Goal: Information Seeking & Learning: Stay updated

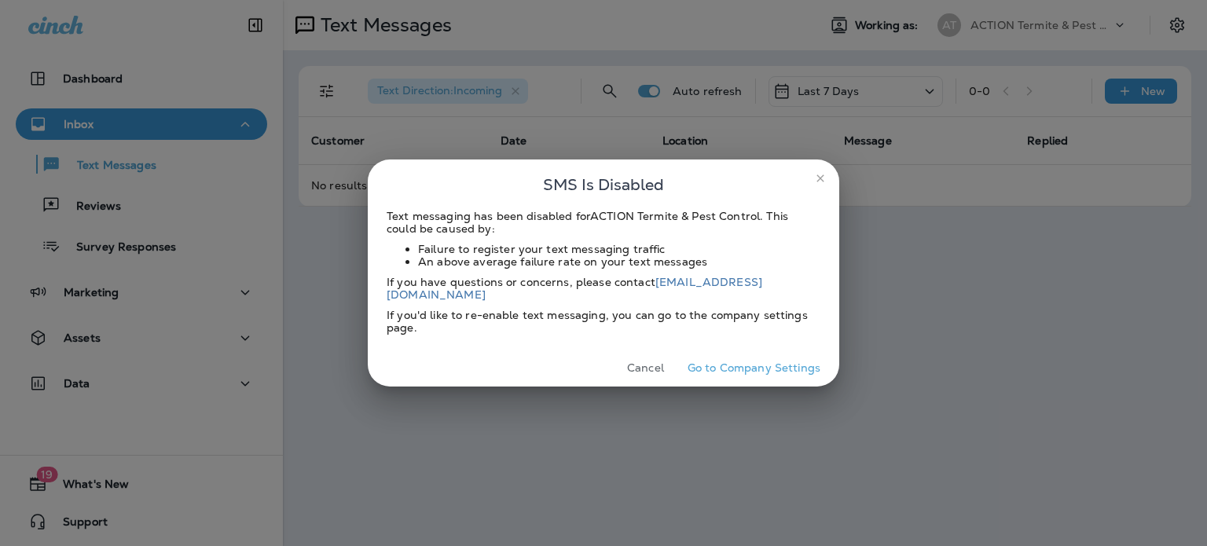
click at [648, 361] on button "Cancel" at bounding box center [645, 368] width 59 height 24
click at [659, 360] on button "Cancel" at bounding box center [645, 368] width 59 height 24
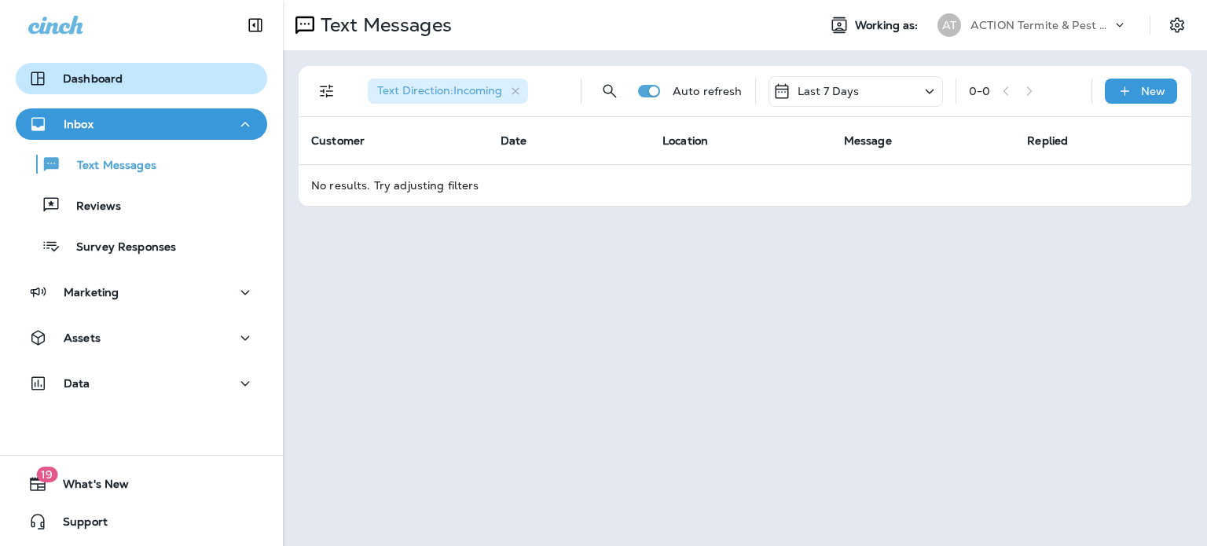
click at [123, 84] on div "Dashboard" at bounding box center [141, 78] width 226 height 19
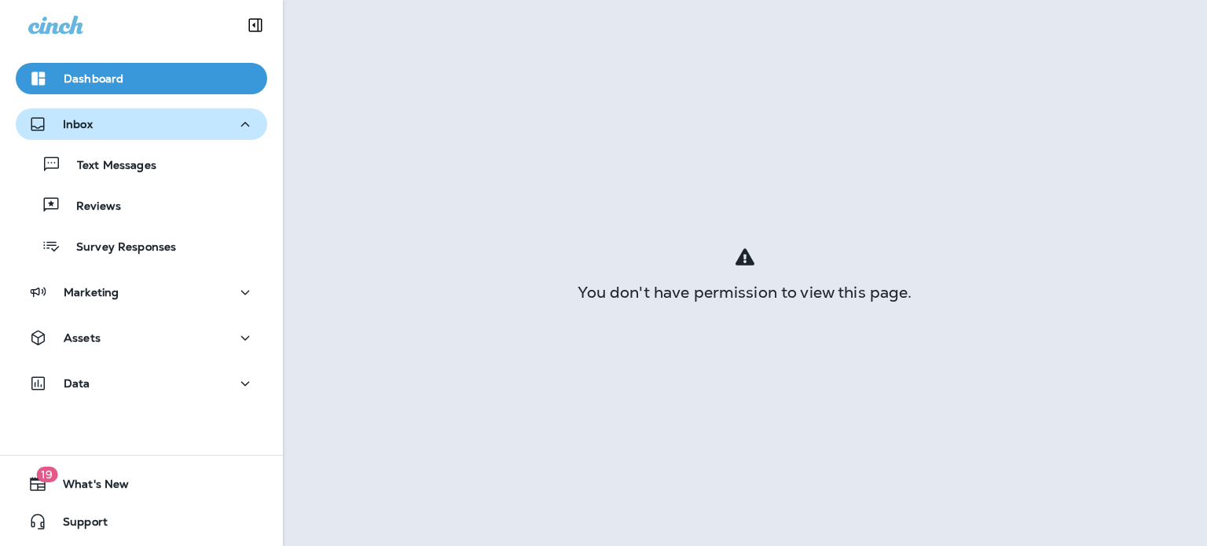
click at [137, 134] on button "Inbox" at bounding box center [142, 123] width 252 height 31
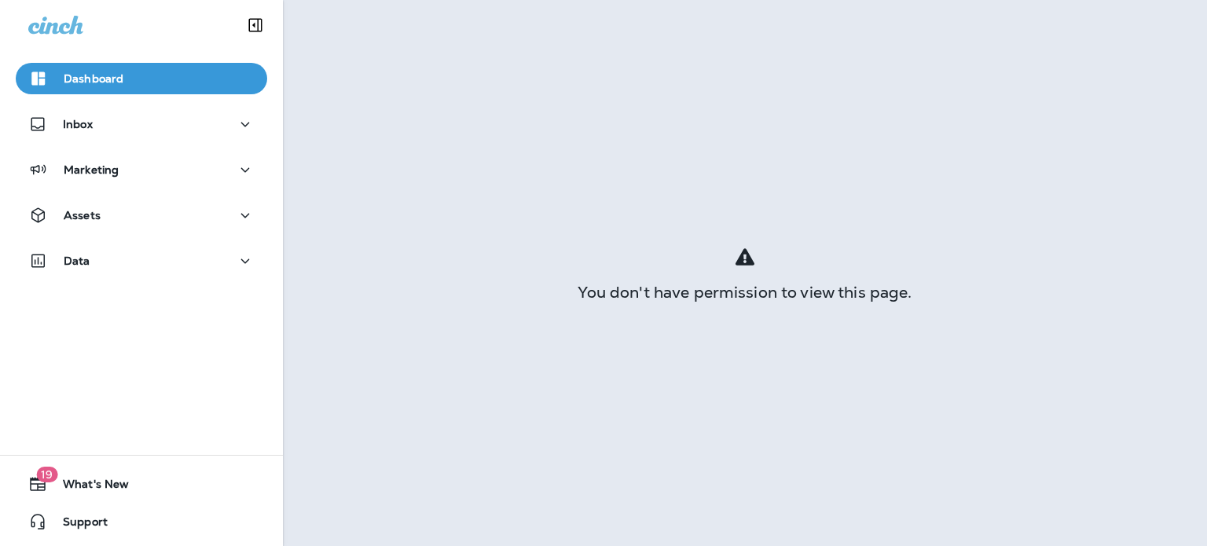
click at [149, 103] on div "Dashboard Inbox Marketing Assets Data" at bounding box center [141, 173] width 283 height 252
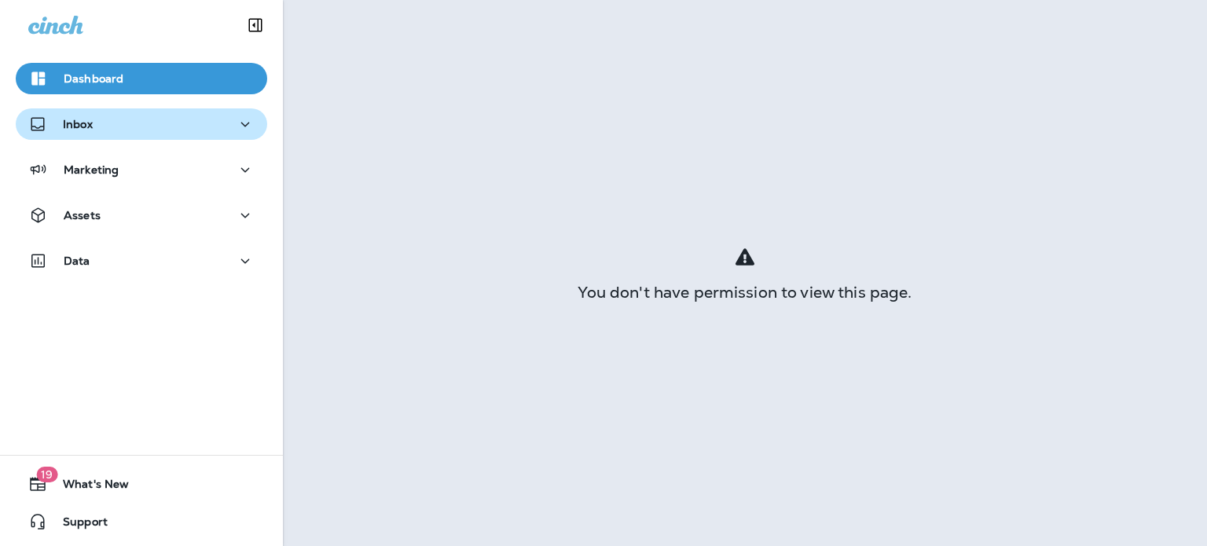
click at [236, 130] on icon "button" at bounding box center [245, 125] width 19 height 20
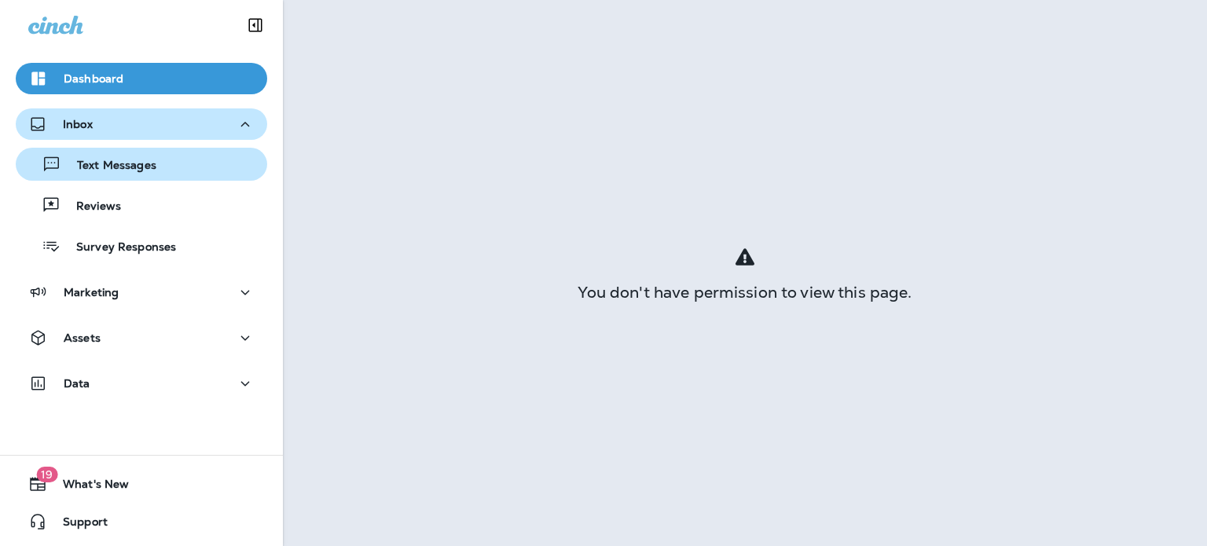
click at [170, 163] on div "Text Messages" at bounding box center [141, 164] width 239 height 24
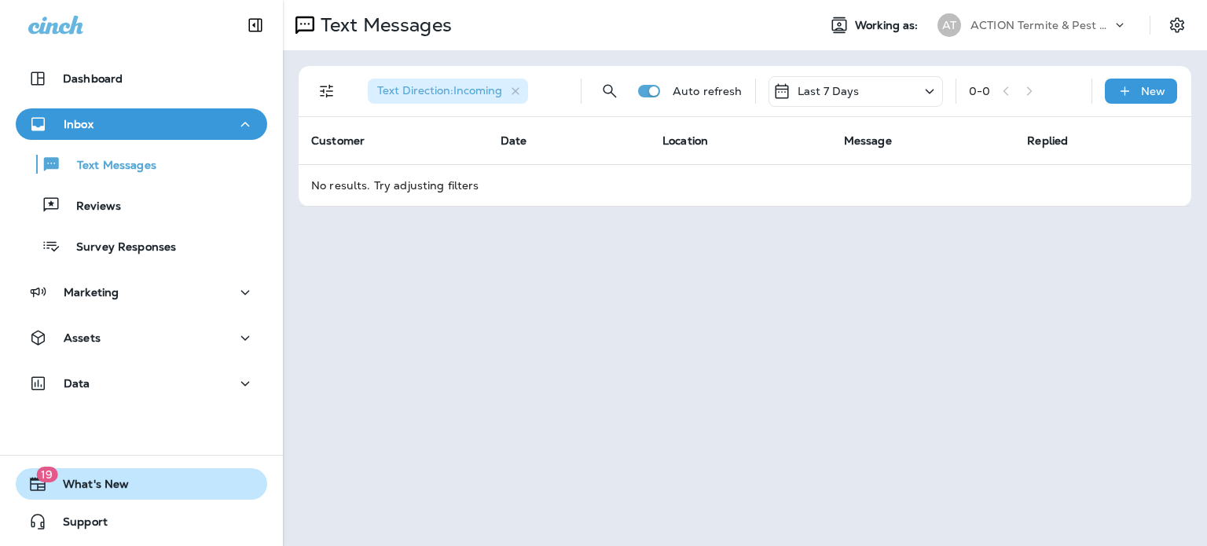
click at [163, 479] on button "19 What's New" at bounding box center [142, 483] width 252 height 31
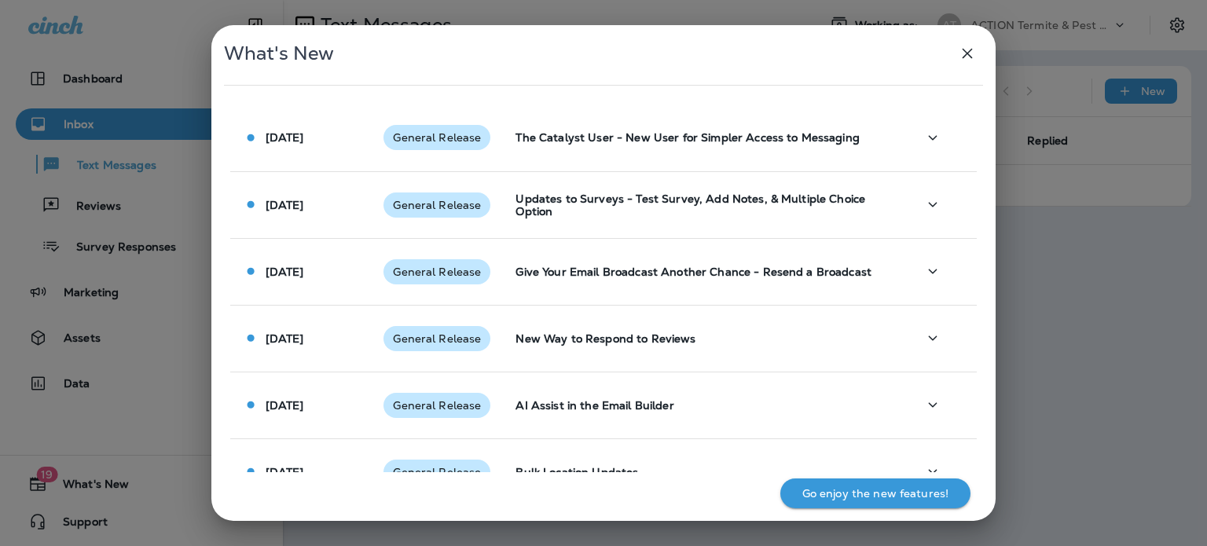
click at [144, 436] on div "What's New [DATE] General Release The Catalyst User - New User for Simpler Acce…" at bounding box center [603, 273] width 1207 height 546
